Goal: Check status

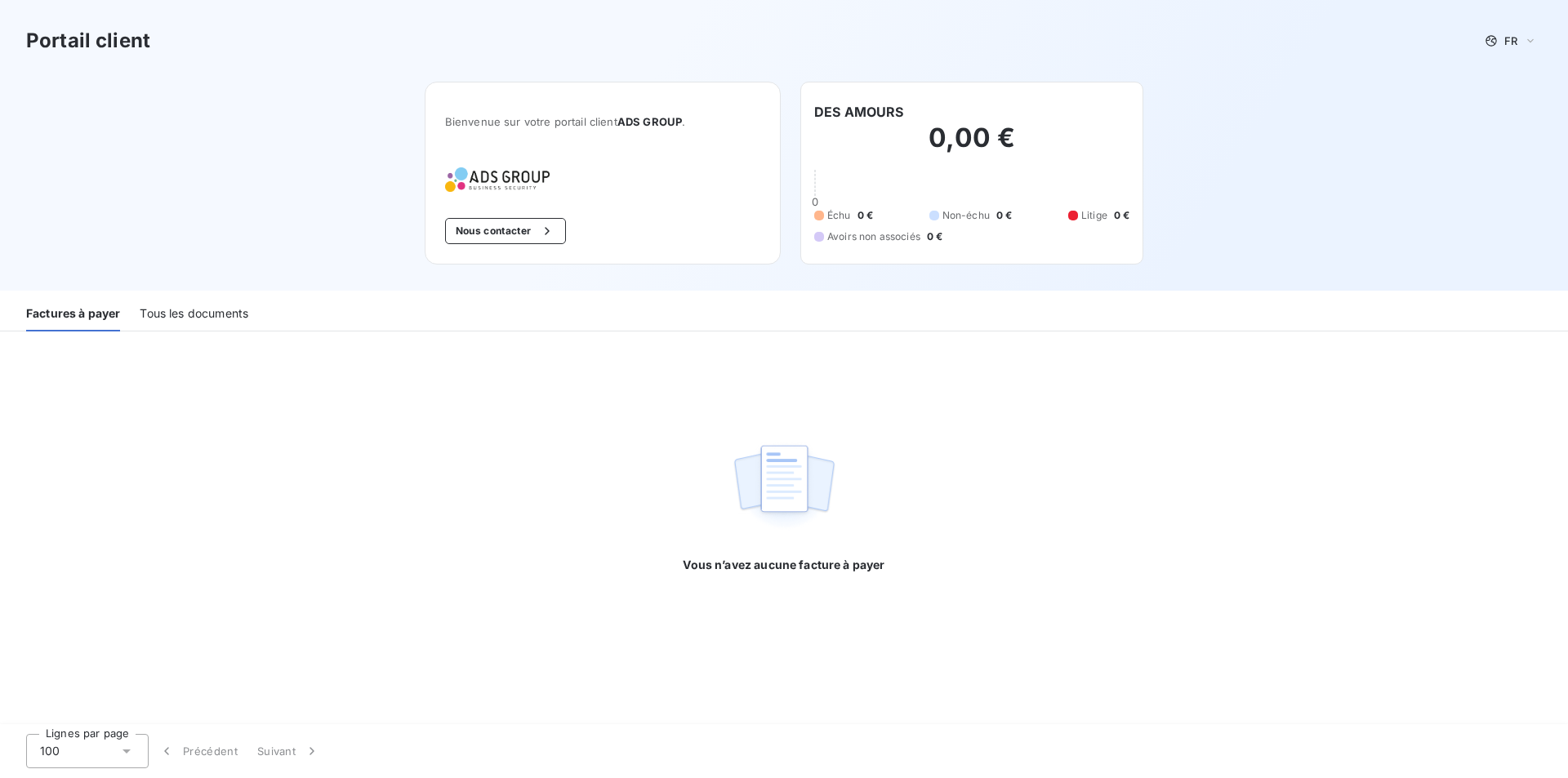
click at [208, 313] on div "Tous les documents" at bounding box center [193, 314] width 108 height 35
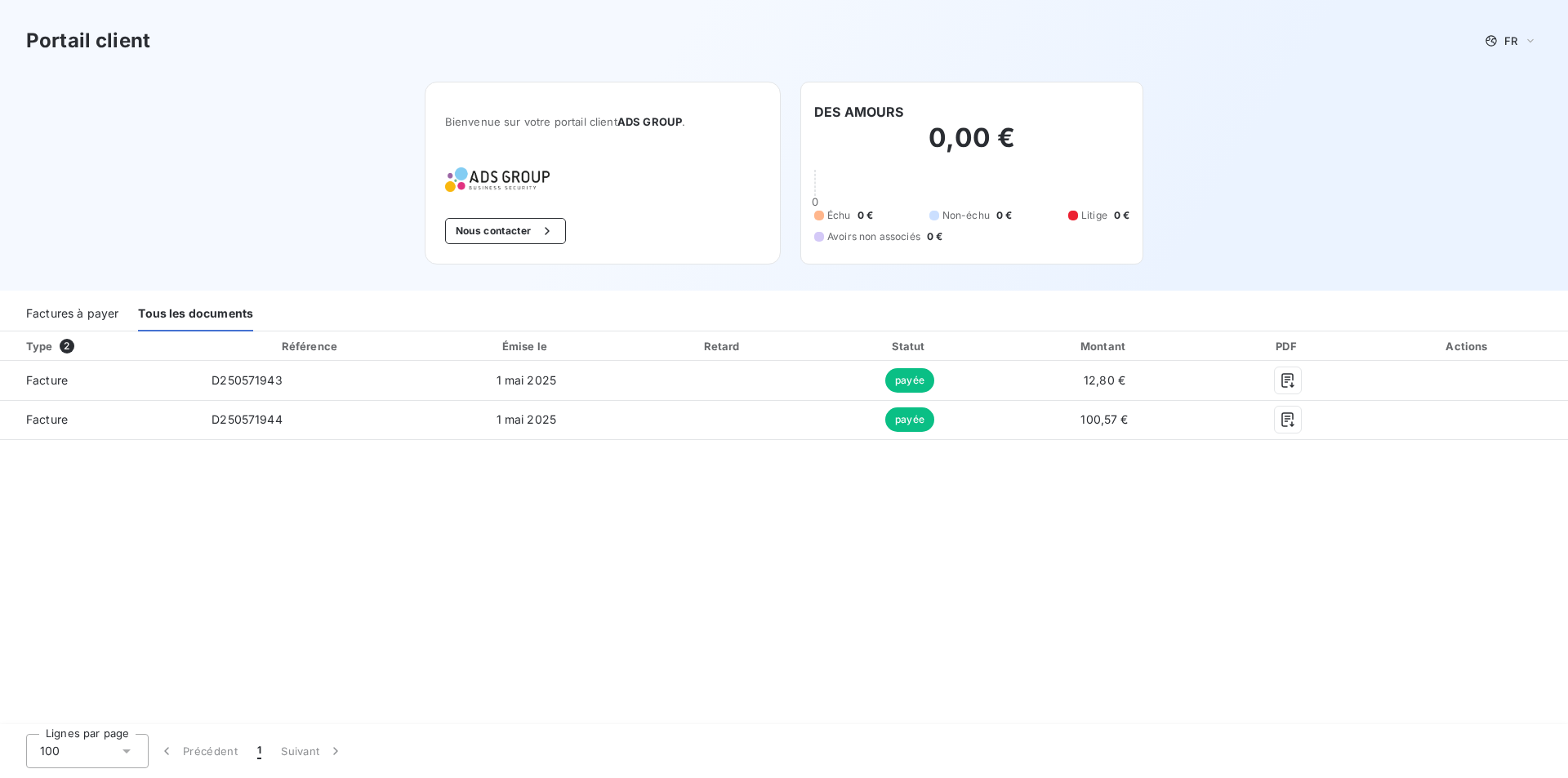
click at [84, 307] on div "Factures à payer" at bounding box center [72, 314] width 93 height 35
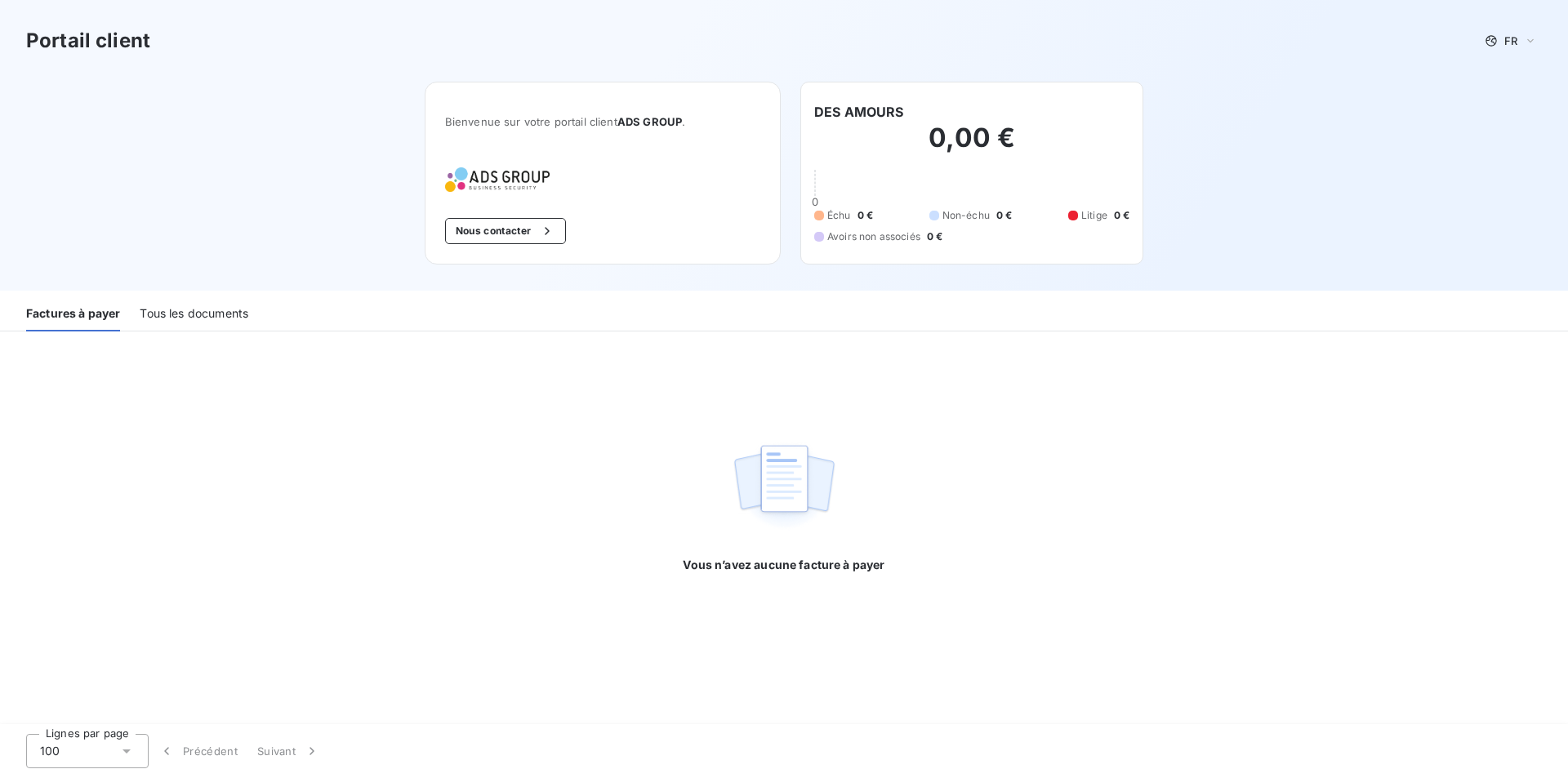
click at [133, 50] on h3 "Portail client" at bounding box center [88, 40] width 124 height 29
